Goal: Check status: Check status

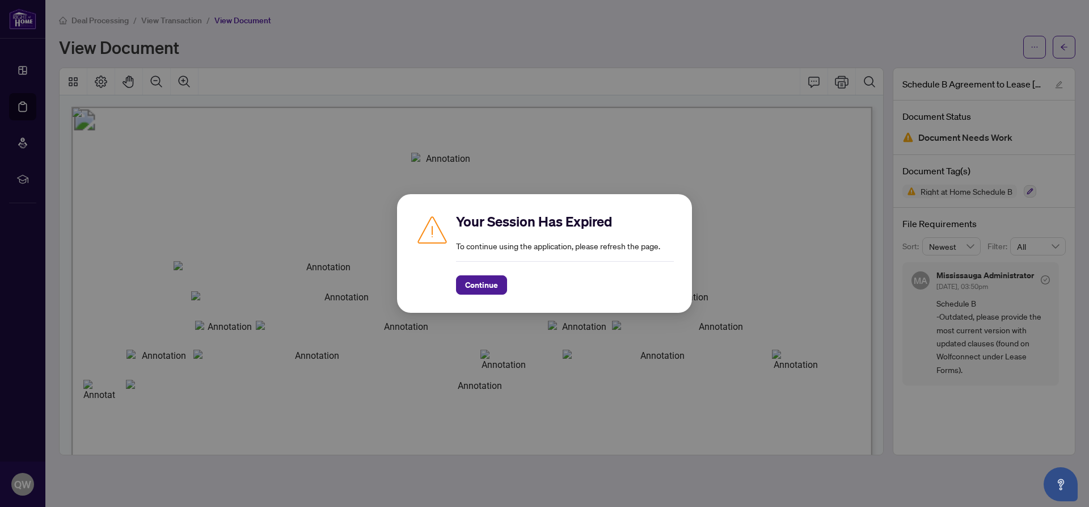
scroll to position [57, 0]
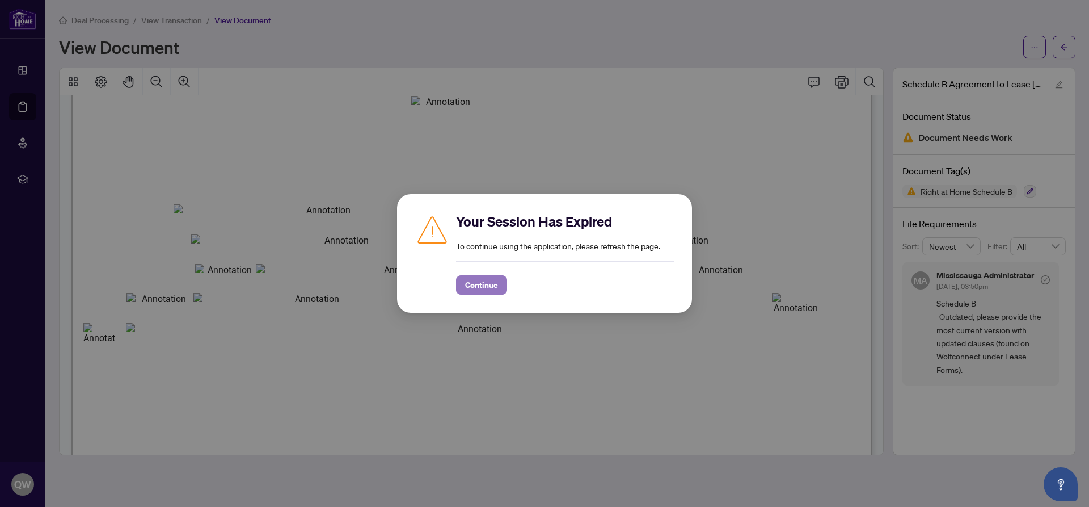
click at [489, 284] on span "Continue" at bounding box center [481, 285] width 33 height 18
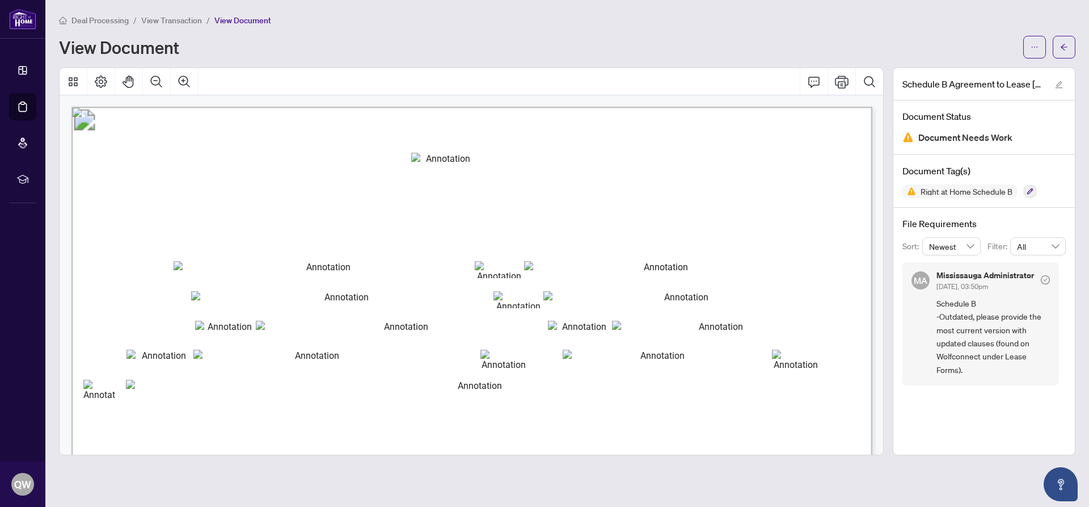
click at [92, 20] on span "Deal Processing" at bounding box center [99, 20] width 57 height 10
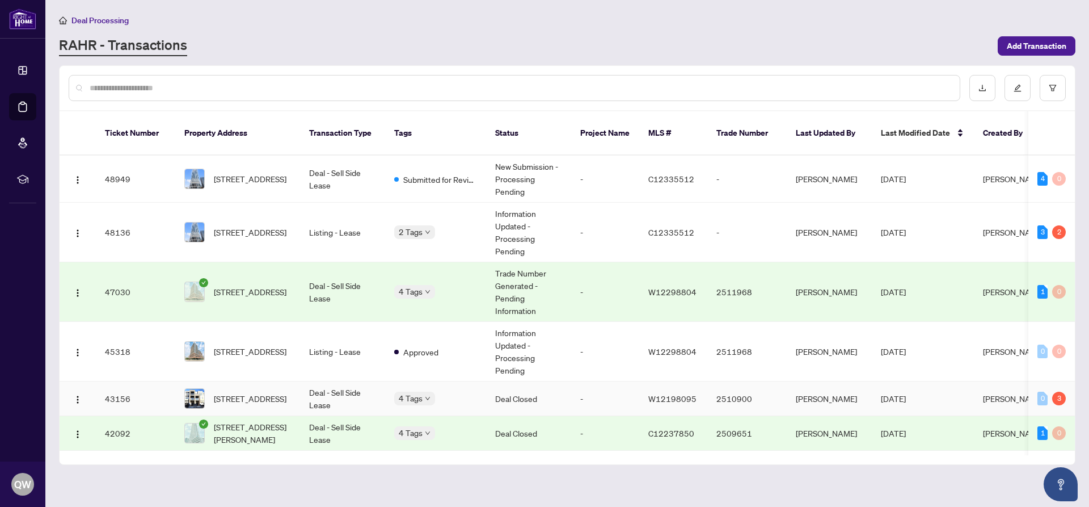
click at [810, 384] on td "[PERSON_NAME]" at bounding box center [829, 398] width 85 height 35
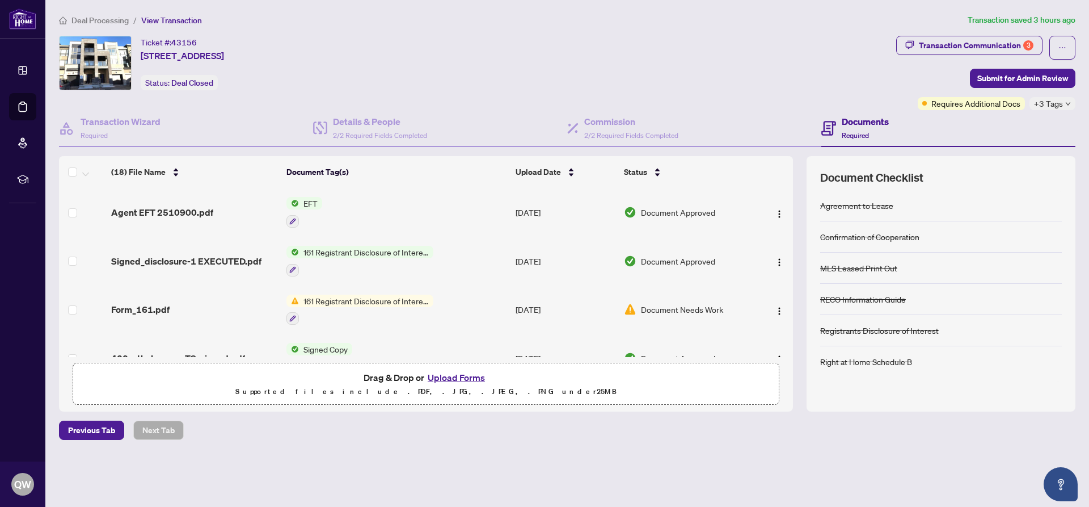
click at [679, 214] on span "Document Approved" at bounding box center [678, 212] width 74 height 12
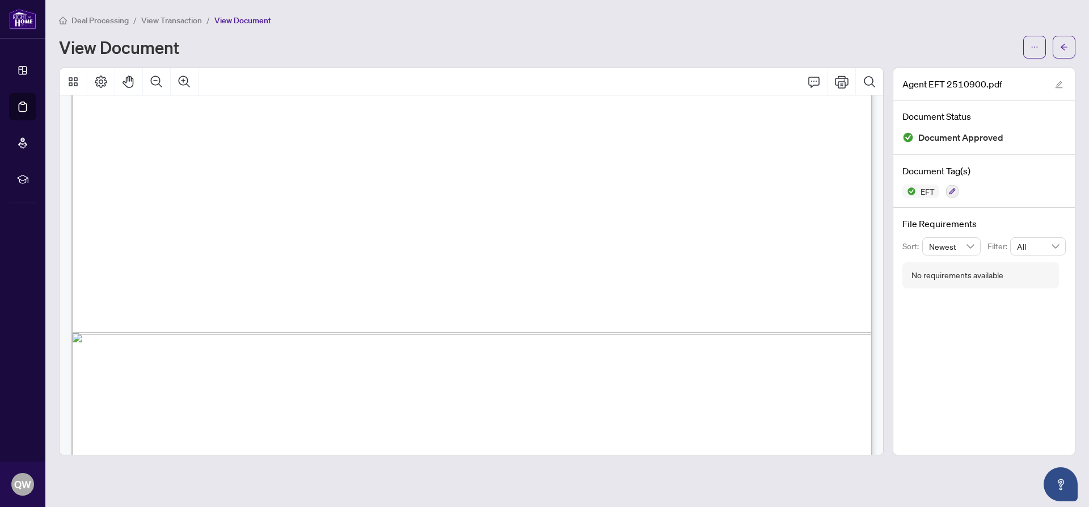
scroll to position [700, 0]
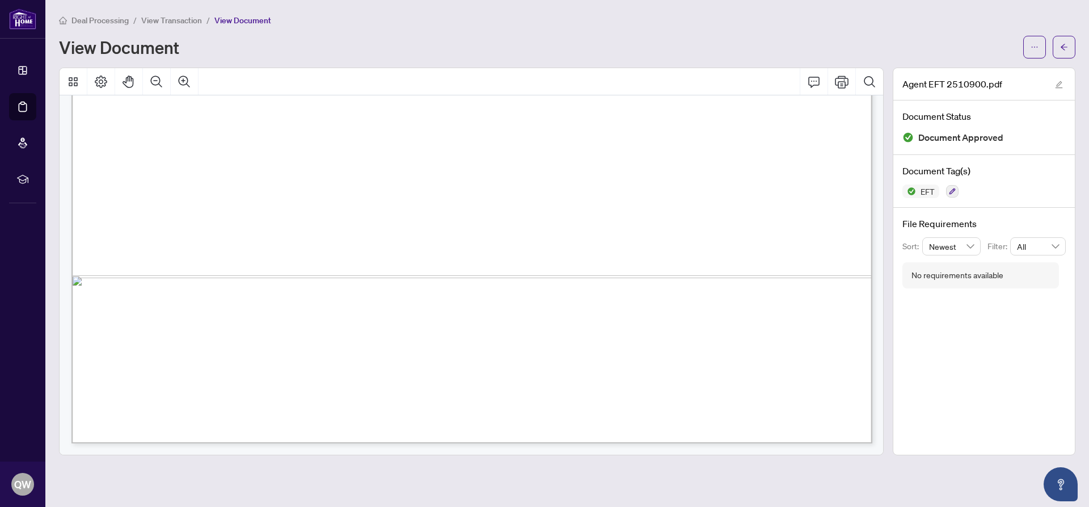
click at [105, 18] on span "Deal Processing" at bounding box center [99, 20] width 57 height 10
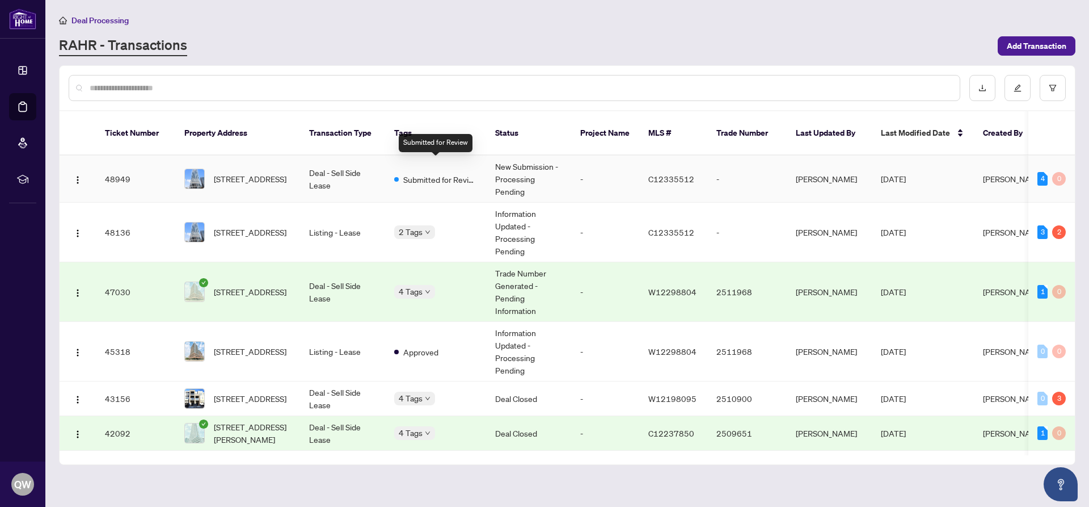
click at [423, 173] on span "Submitted for Review" at bounding box center [440, 179] width 74 height 12
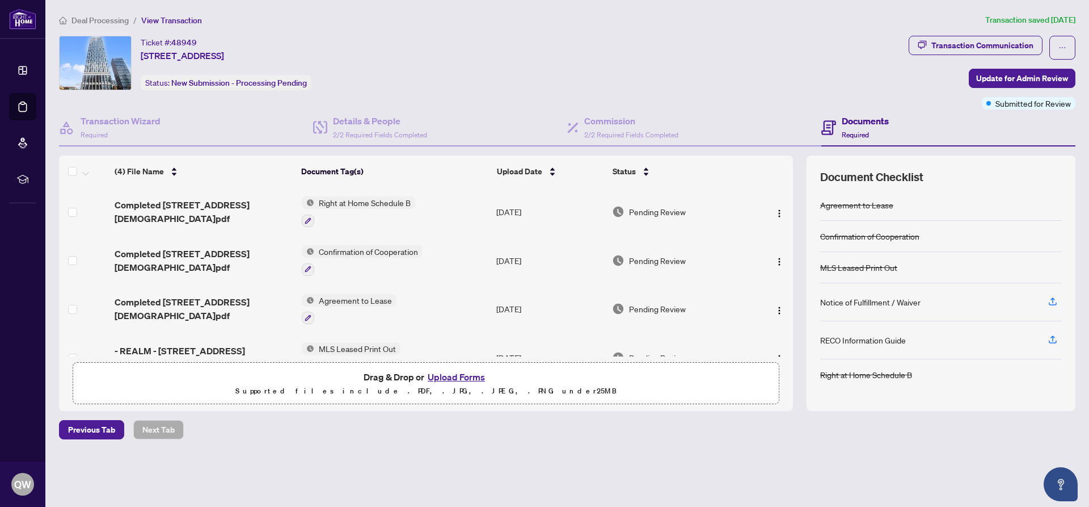
click at [92, 19] on span "Deal Processing" at bounding box center [99, 20] width 57 height 10
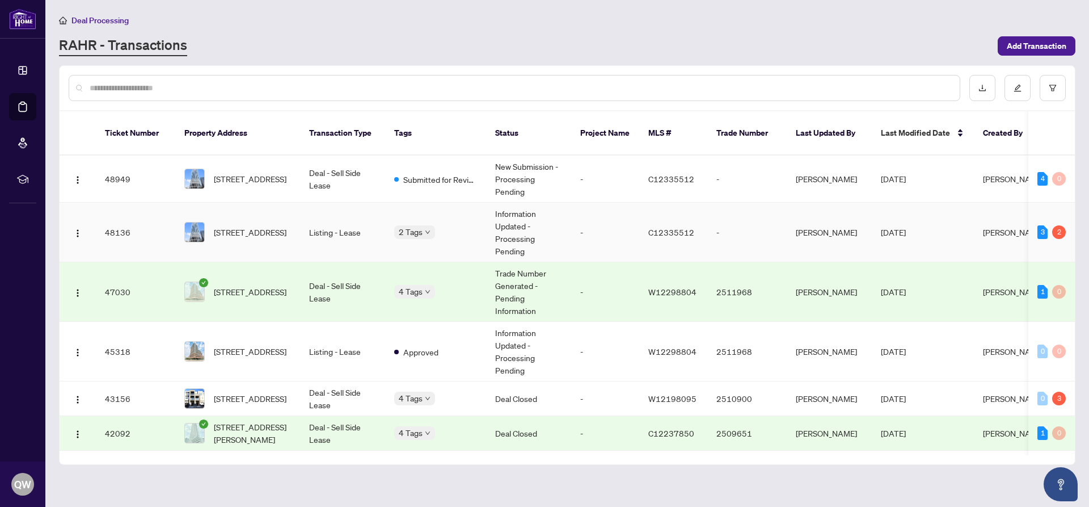
click at [509, 222] on td "Information Updated - Processing Pending" at bounding box center [528, 233] width 85 height 60
